Goal: Task Accomplishment & Management: Manage account settings

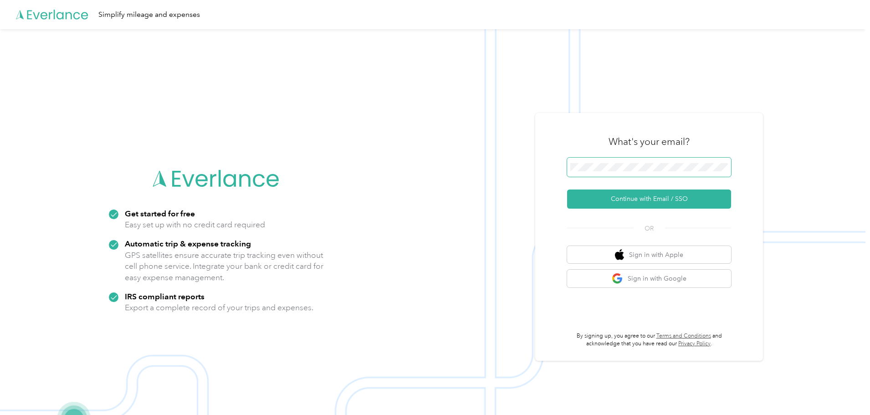
click at [665, 162] on span at bounding box center [649, 167] width 164 height 19
click at [658, 203] on button "Continue with Email / SSO" at bounding box center [649, 199] width 164 height 19
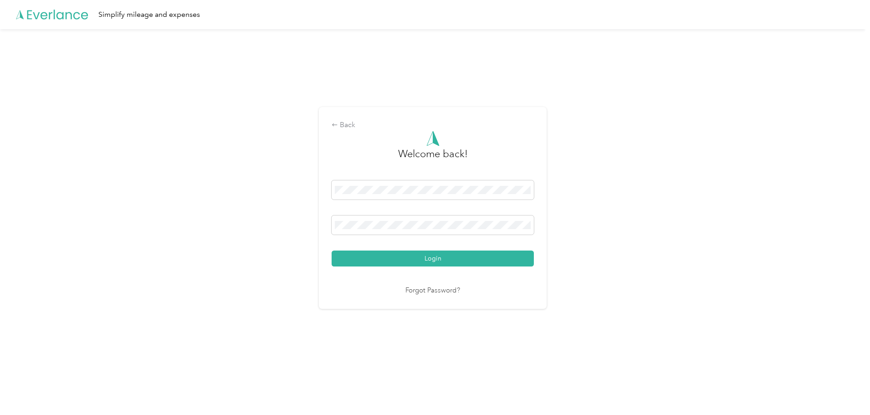
click at [332, 251] on button "Login" at bounding box center [433, 259] width 202 height 16
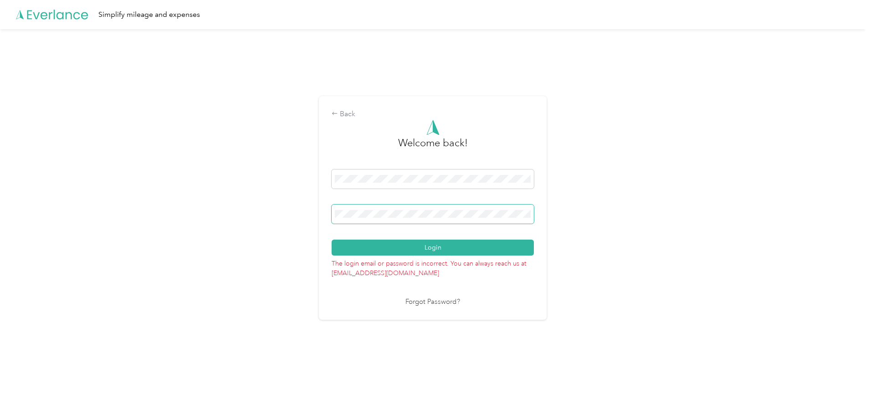
click at [332, 240] on button "Login" at bounding box center [433, 248] width 202 height 16
